Goal: Information Seeking & Learning: Learn about a topic

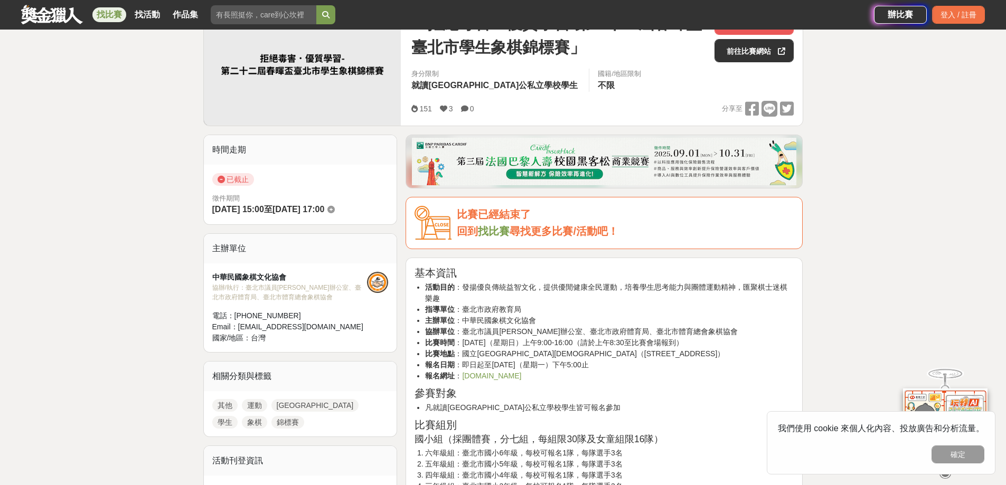
scroll to position [264, 0]
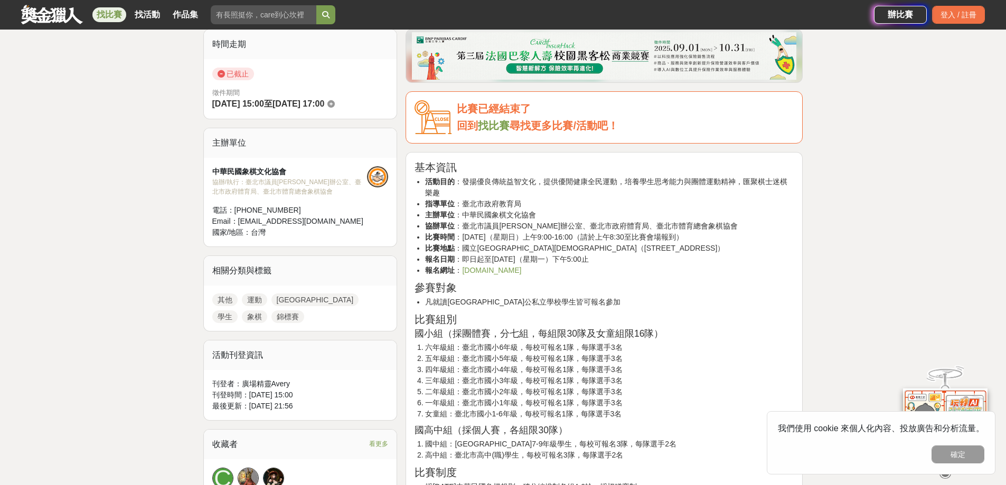
click at [489, 273] on link "www.cccs.org.tw" at bounding box center [491, 270] width 59 height 8
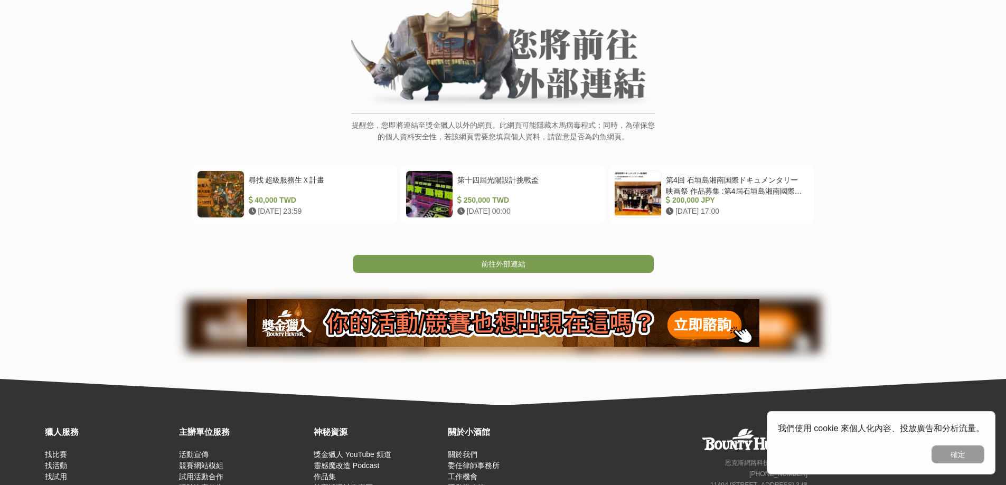
scroll to position [173, 0]
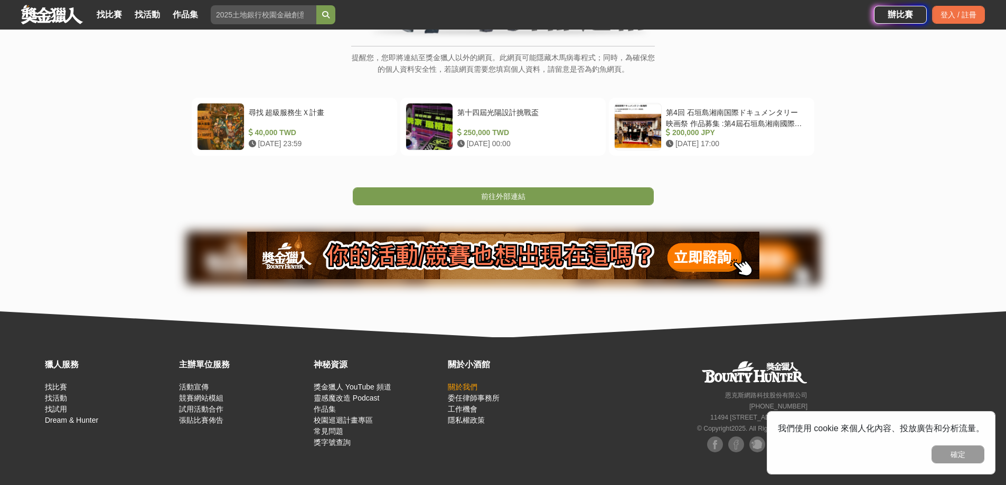
click at [464, 386] on link "關於我們" at bounding box center [463, 387] width 30 height 8
